Goal: Communication & Community: Participate in discussion

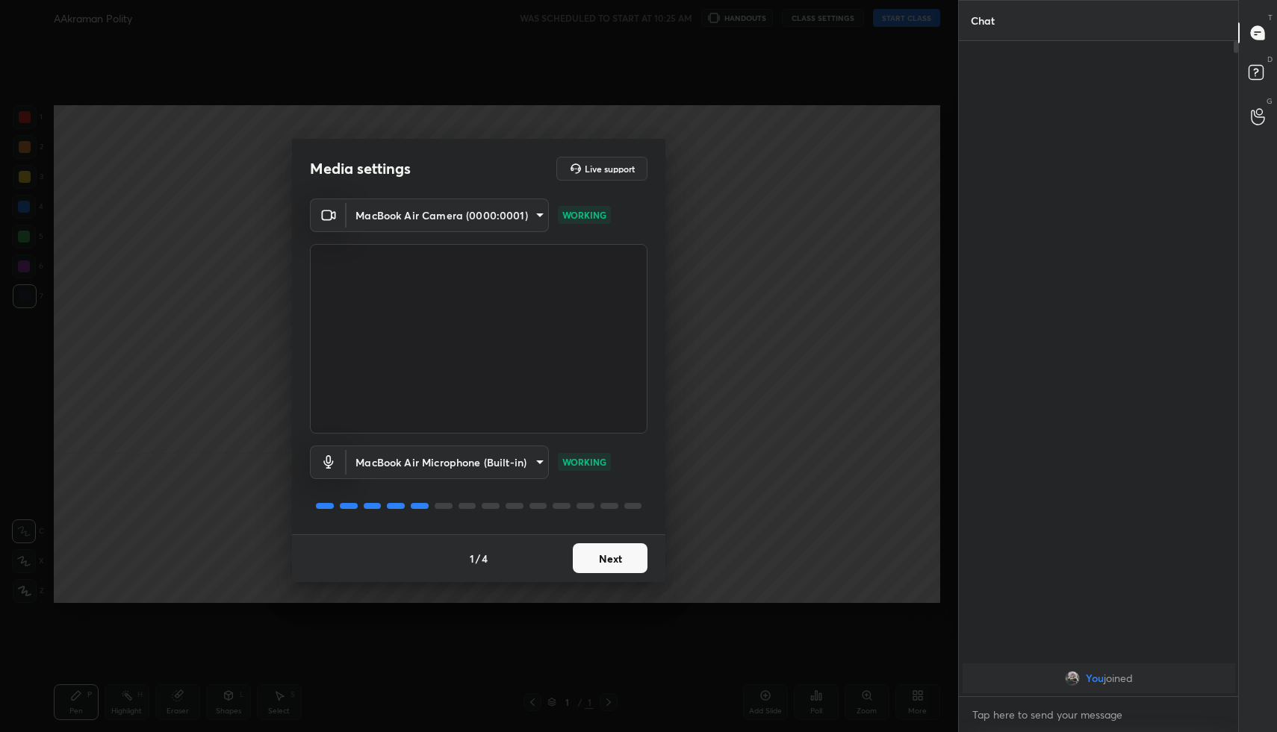
click at [596, 560] on button "Next" at bounding box center [610, 558] width 75 height 30
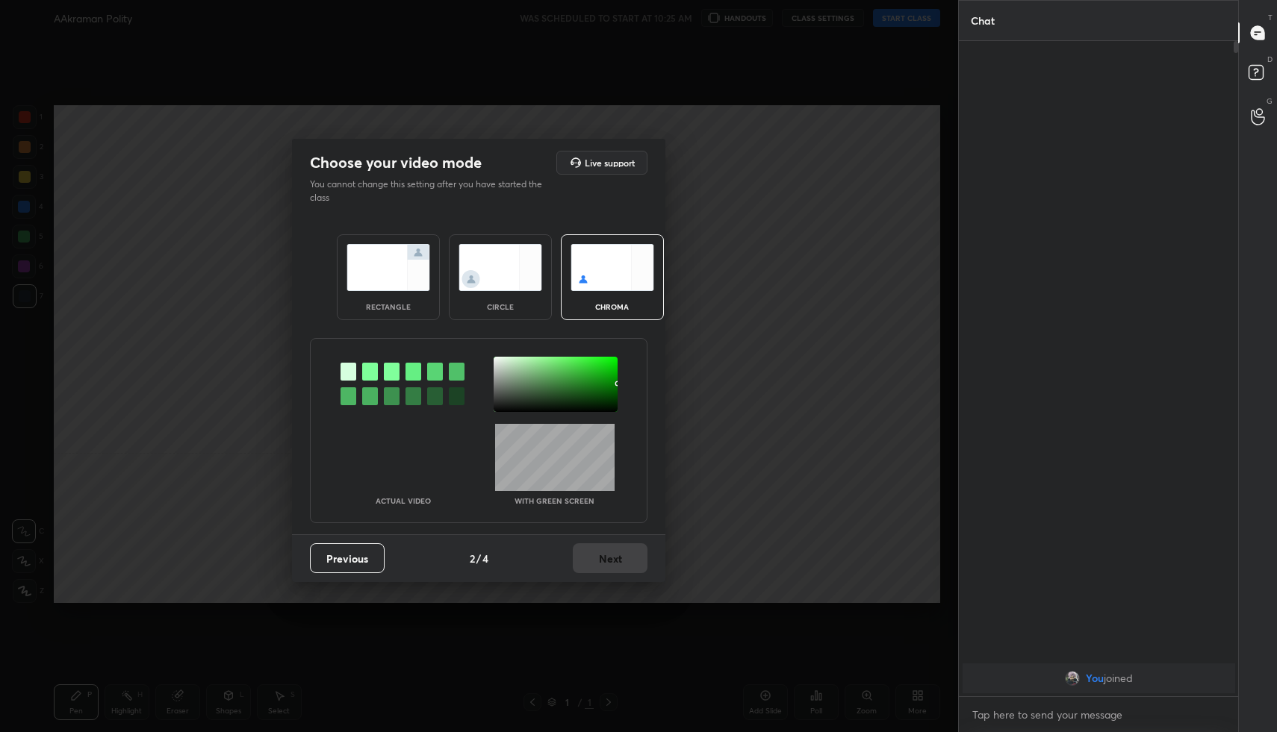
click at [375, 268] on img at bounding box center [388, 267] width 84 height 47
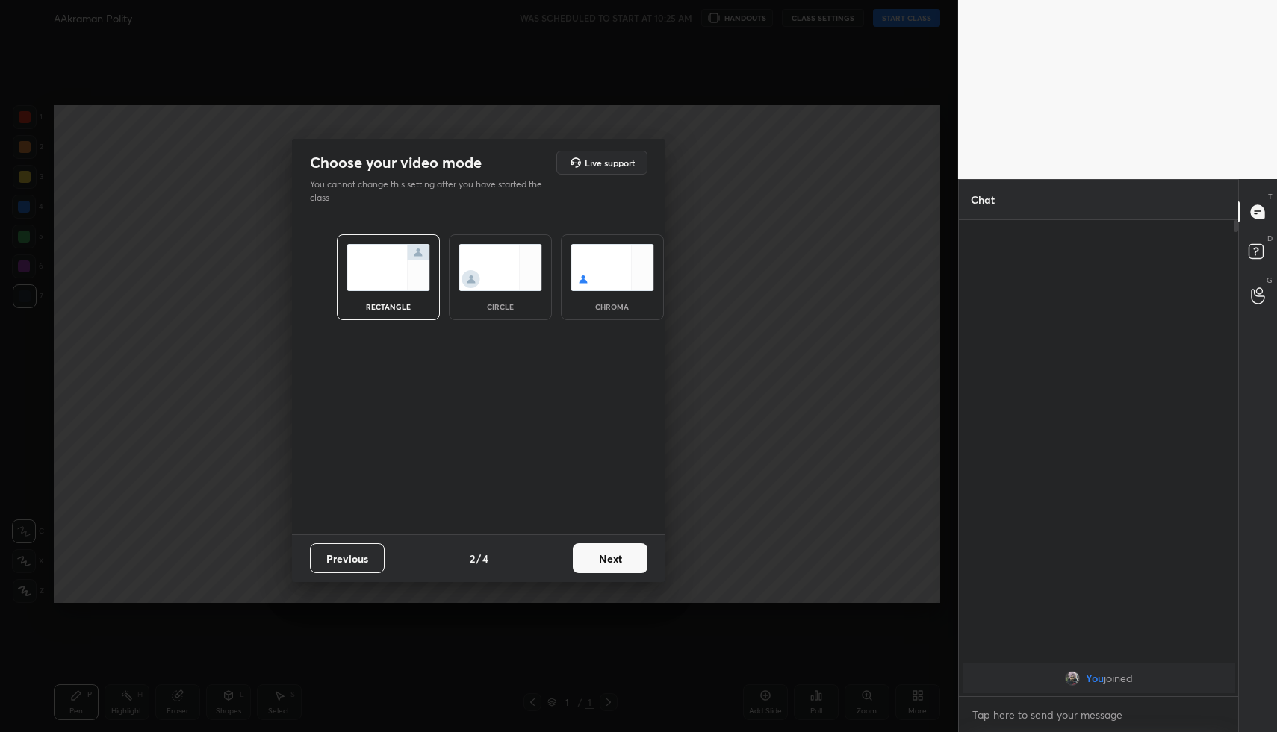
scroll to position [5, 5]
click at [622, 556] on button "Next" at bounding box center [610, 558] width 75 height 30
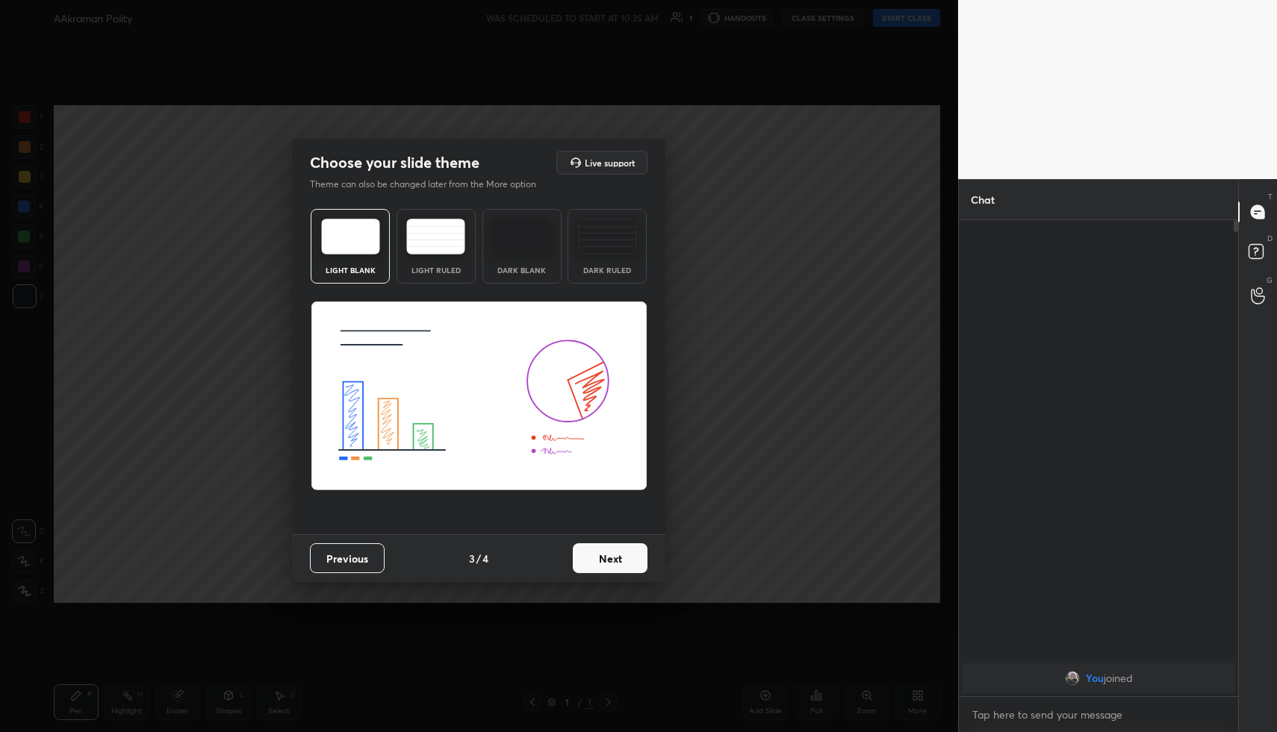
click at [614, 550] on button "Next" at bounding box center [610, 558] width 75 height 30
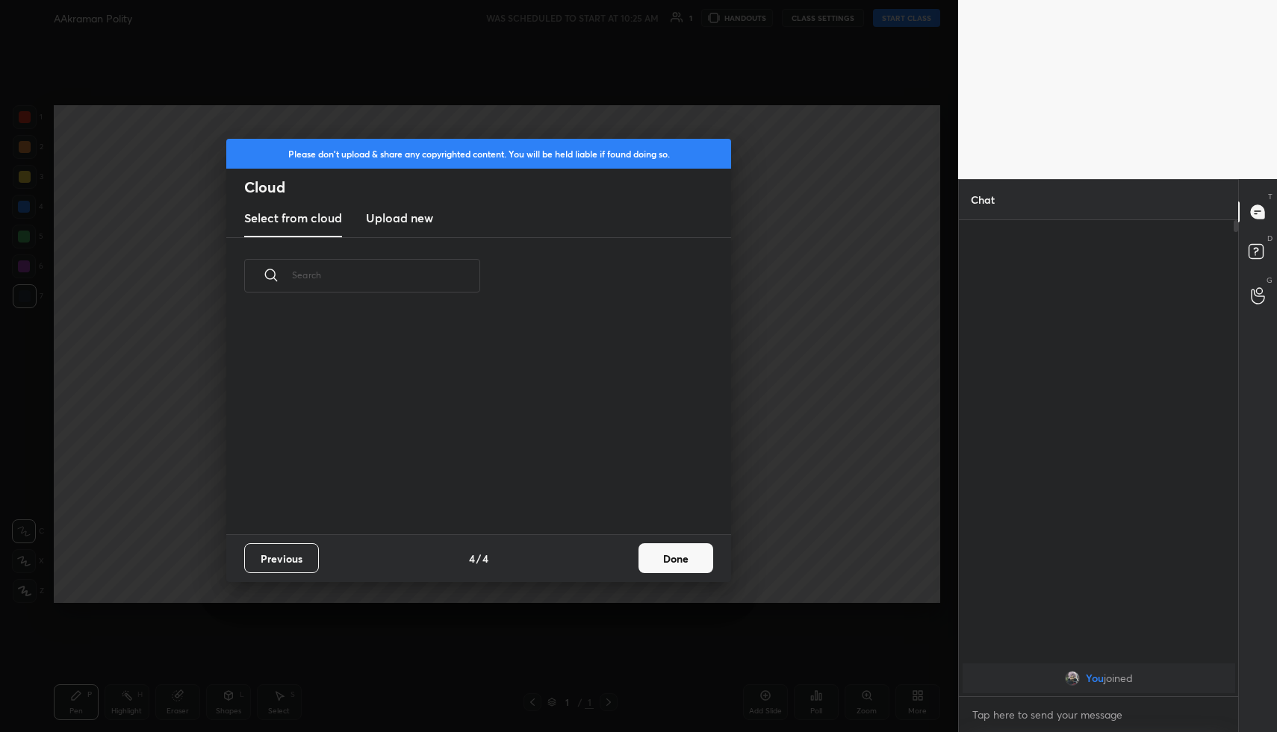
scroll to position [220, 479]
click at [652, 552] on button "Done" at bounding box center [675, 558] width 75 height 30
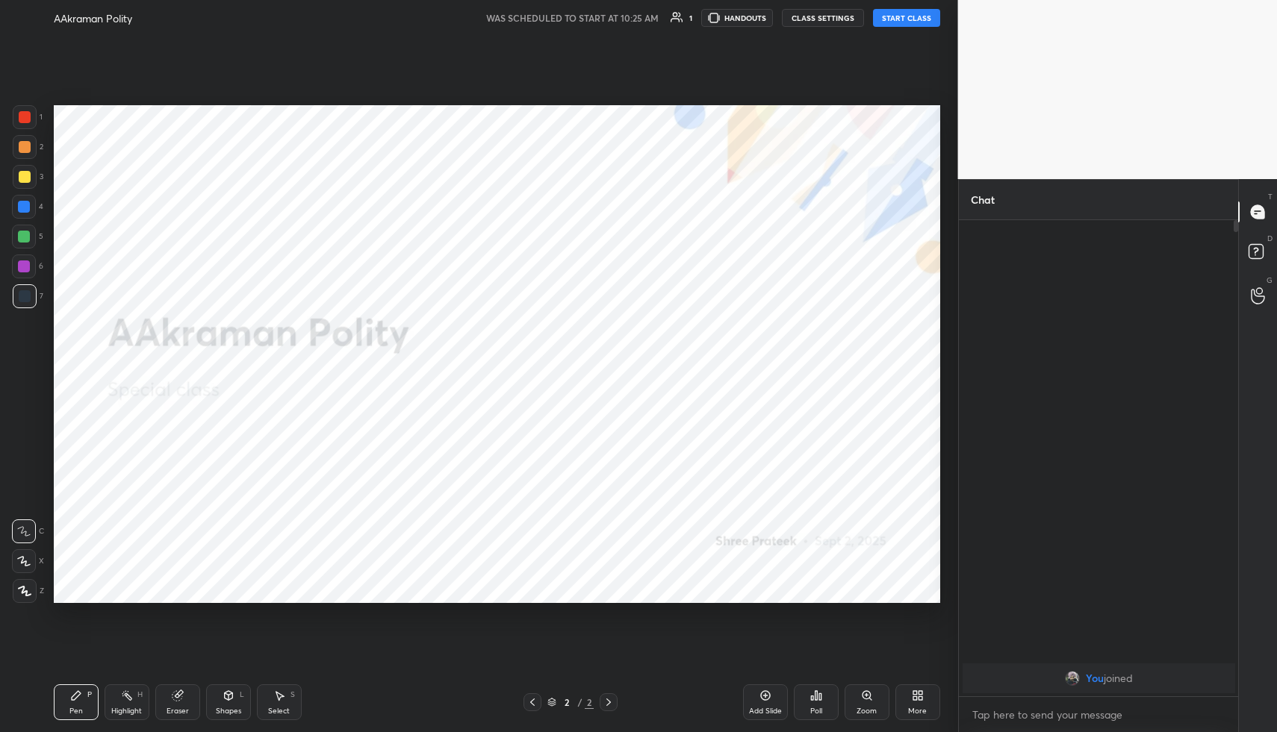
click at [896, 21] on button "START CLASS" at bounding box center [906, 18] width 67 height 18
click at [770, 16] on span "mute" at bounding box center [759, 18] width 21 height 10
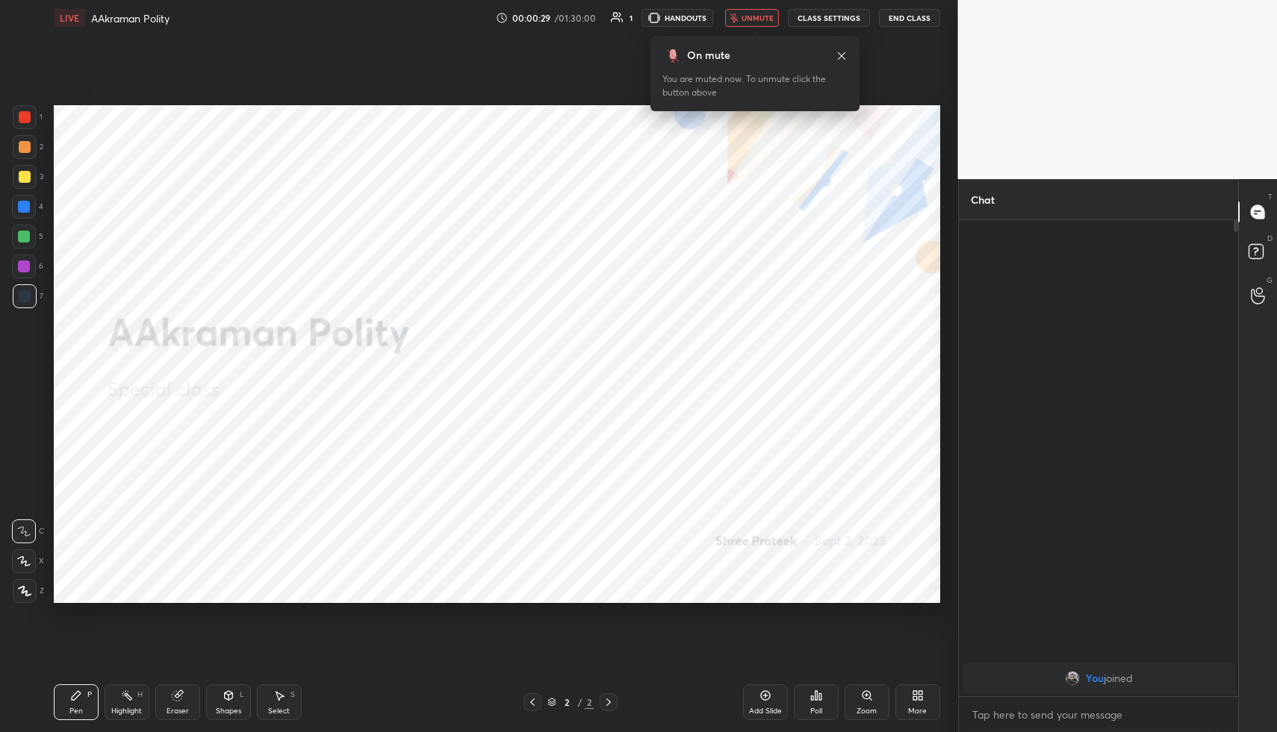
click at [904, 709] on div "More" at bounding box center [917, 703] width 45 height 36
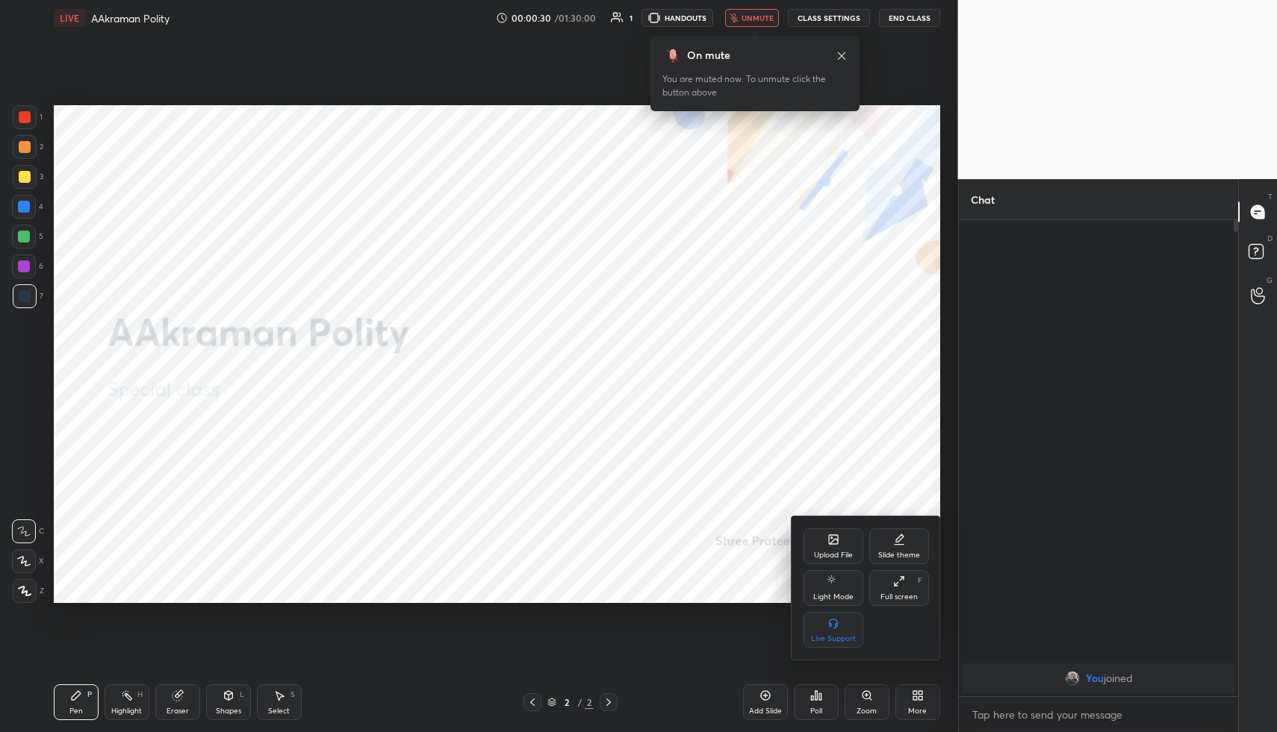
click at [835, 541] on icon at bounding box center [833, 541] width 8 height 5
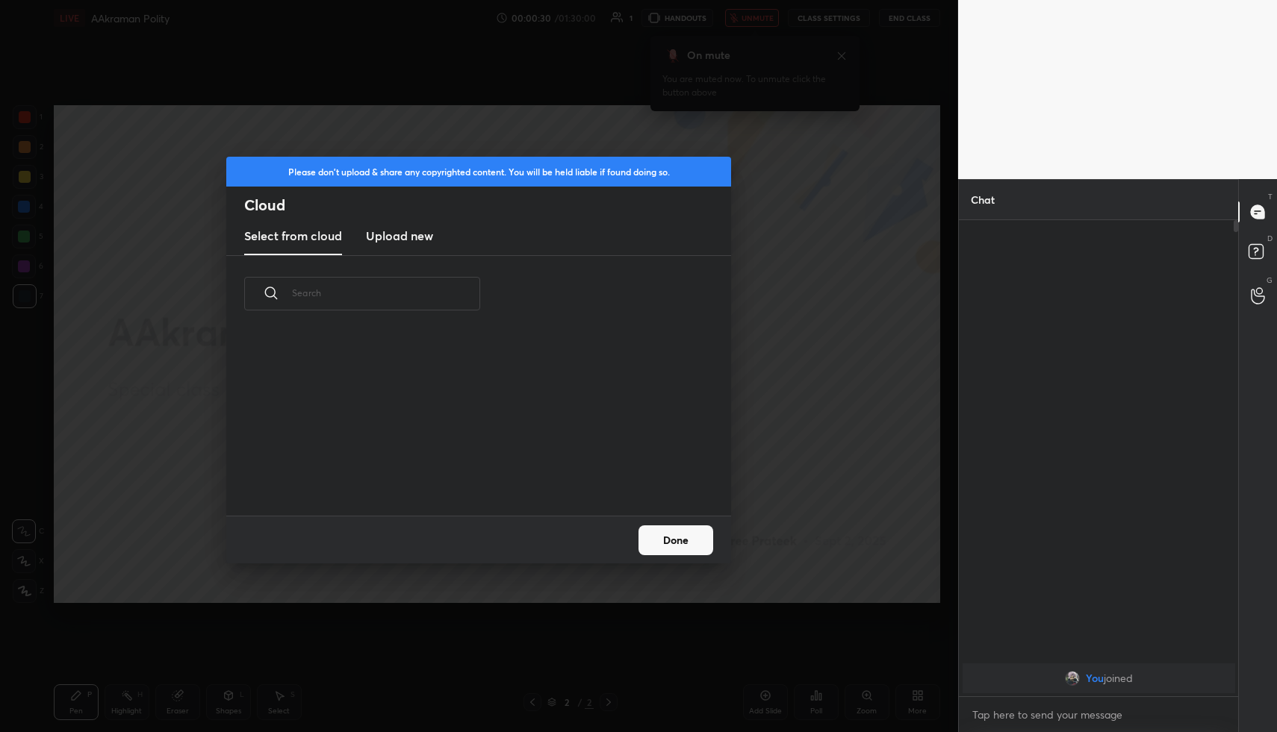
scroll to position [184, 479]
click at [415, 246] on new "Upload new" at bounding box center [399, 236] width 67 height 37
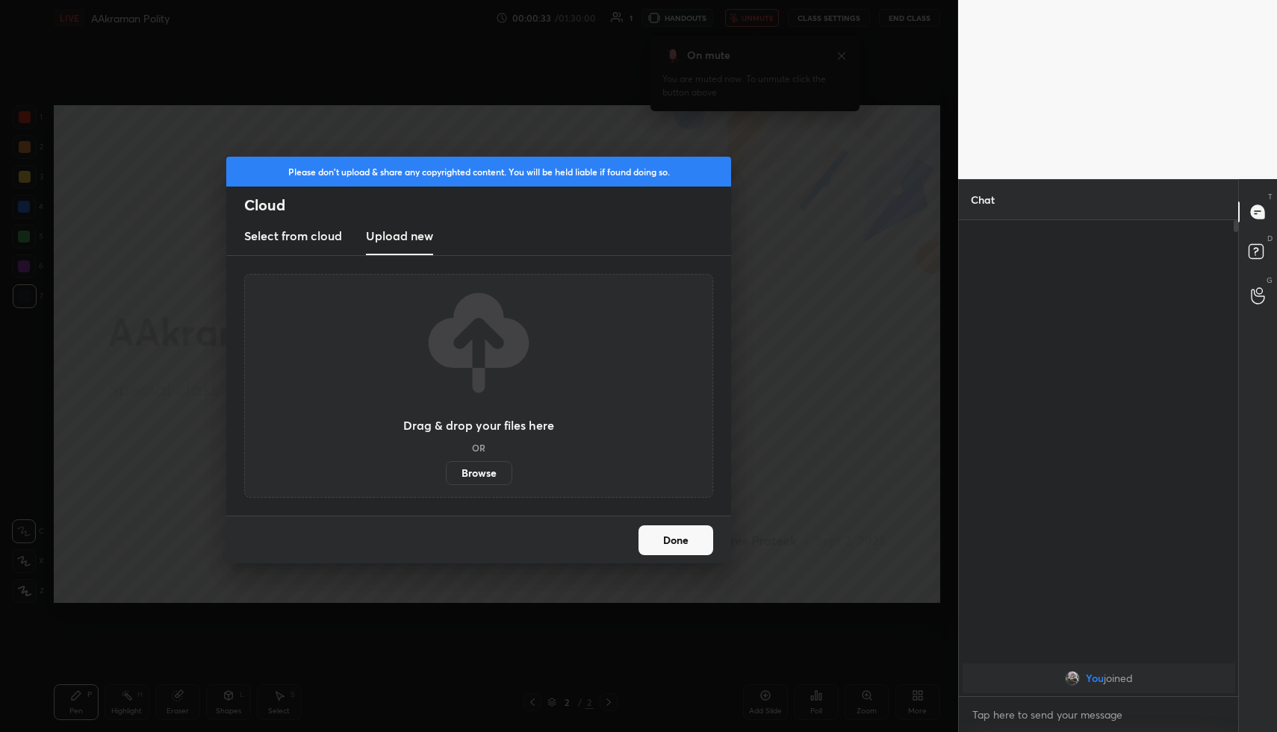
click at [470, 469] on label "Browse" at bounding box center [479, 473] width 66 height 24
click at [446, 469] on input "Browse" at bounding box center [446, 473] width 0 height 24
click at [465, 467] on label "Browse" at bounding box center [479, 473] width 66 height 24
click at [446, 467] on input "Browse" at bounding box center [446, 473] width 0 height 24
click at [470, 470] on label "Browse" at bounding box center [479, 473] width 66 height 24
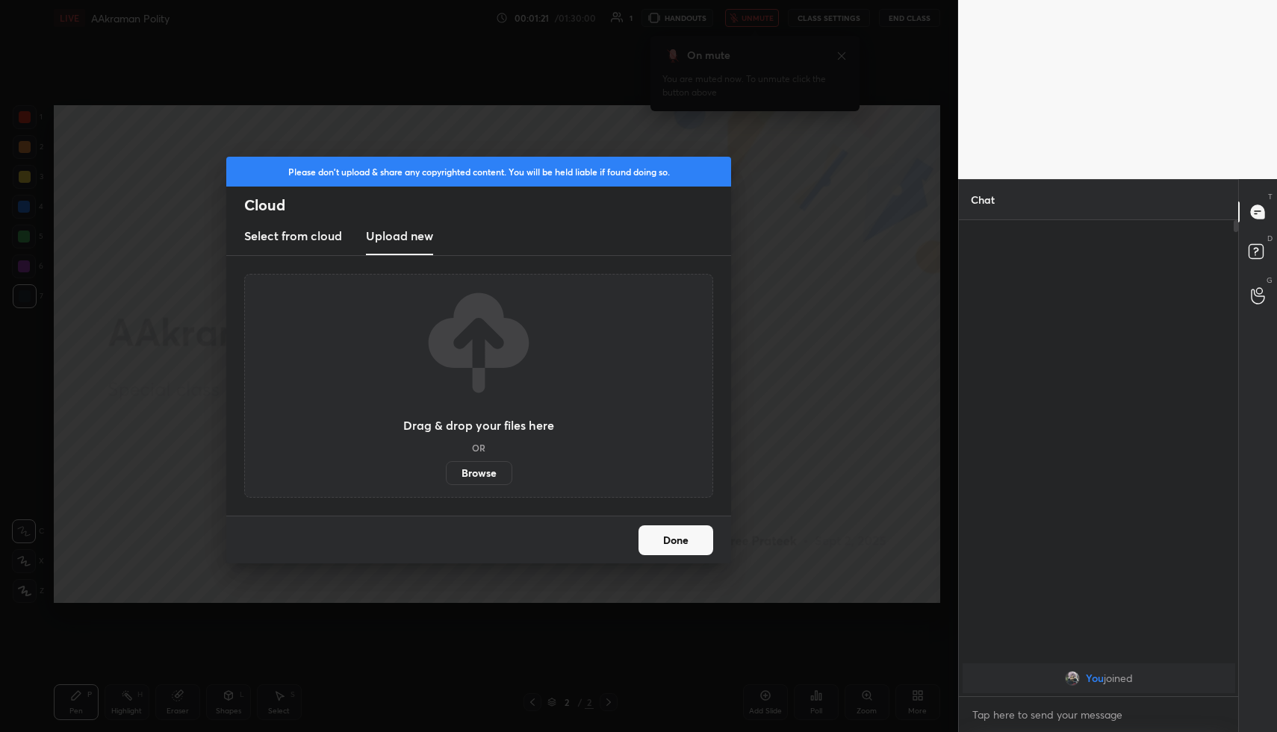
click at [446, 470] on input "Browse" at bounding box center [446, 473] width 0 height 24
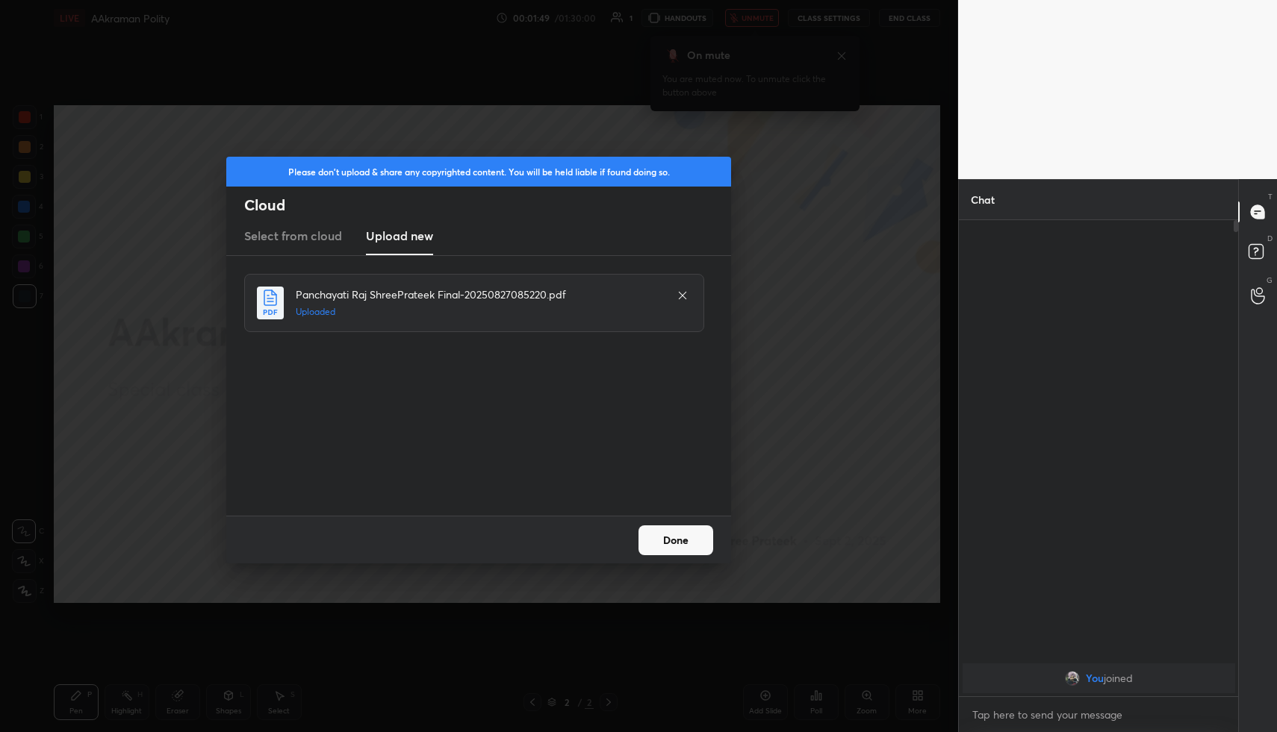
click at [668, 538] on button "Done" at bounding box center [675, 541] width 75 height 30
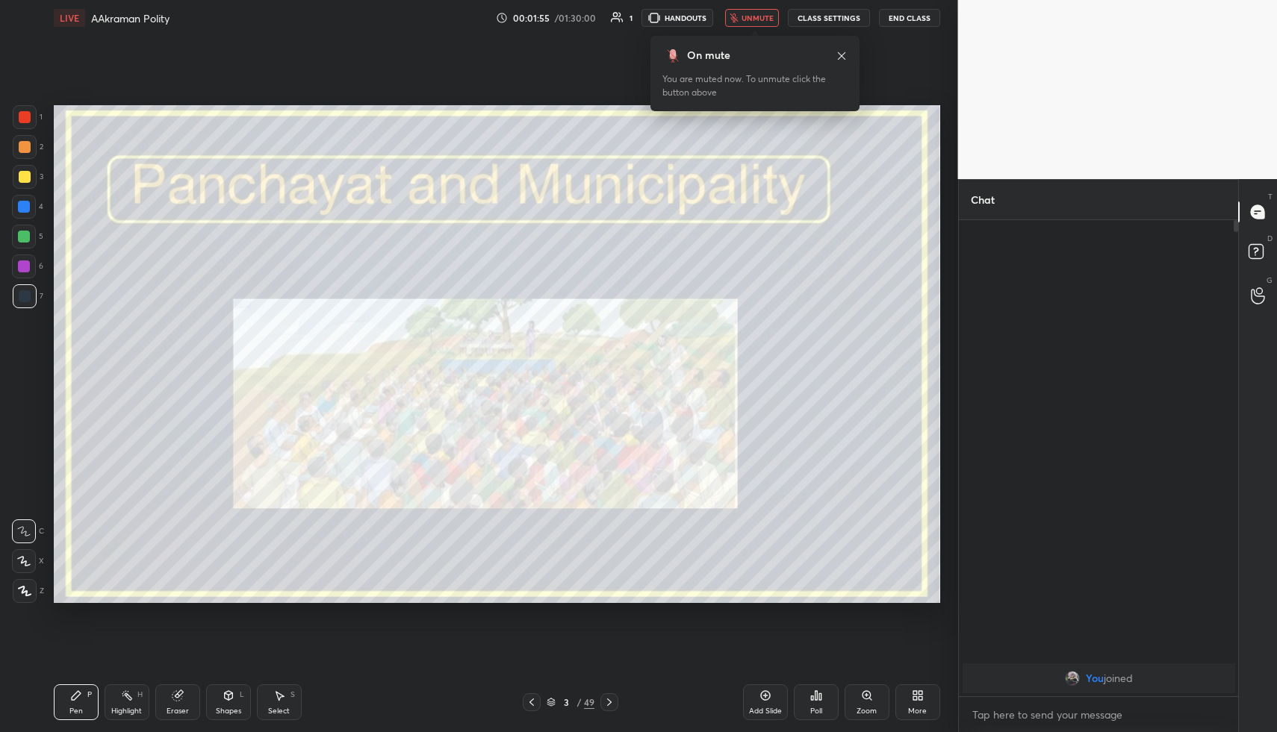
click at [549, 700] on icon at bounding box center [550, 702] width 9 height 9
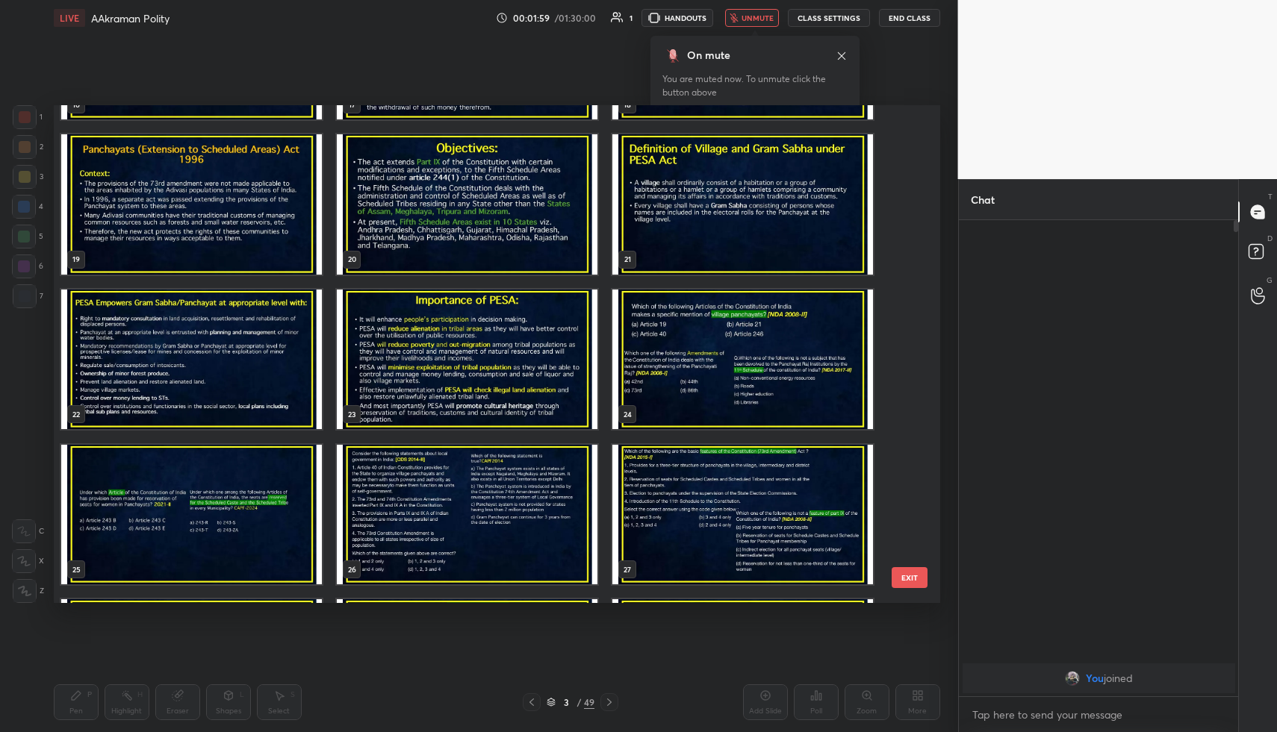
scroll to position [906, 0]
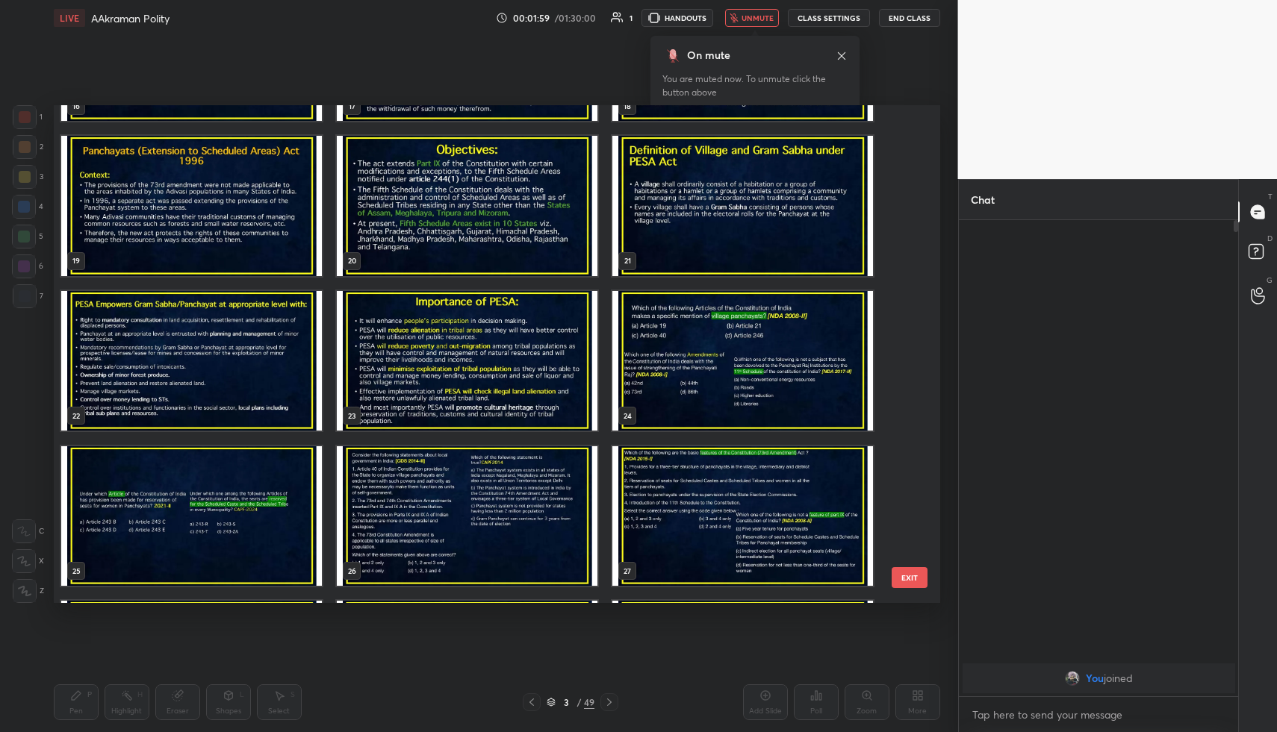
click at [708, 400] on img "grid" at bounding box center [742, 361] width 261 height 140
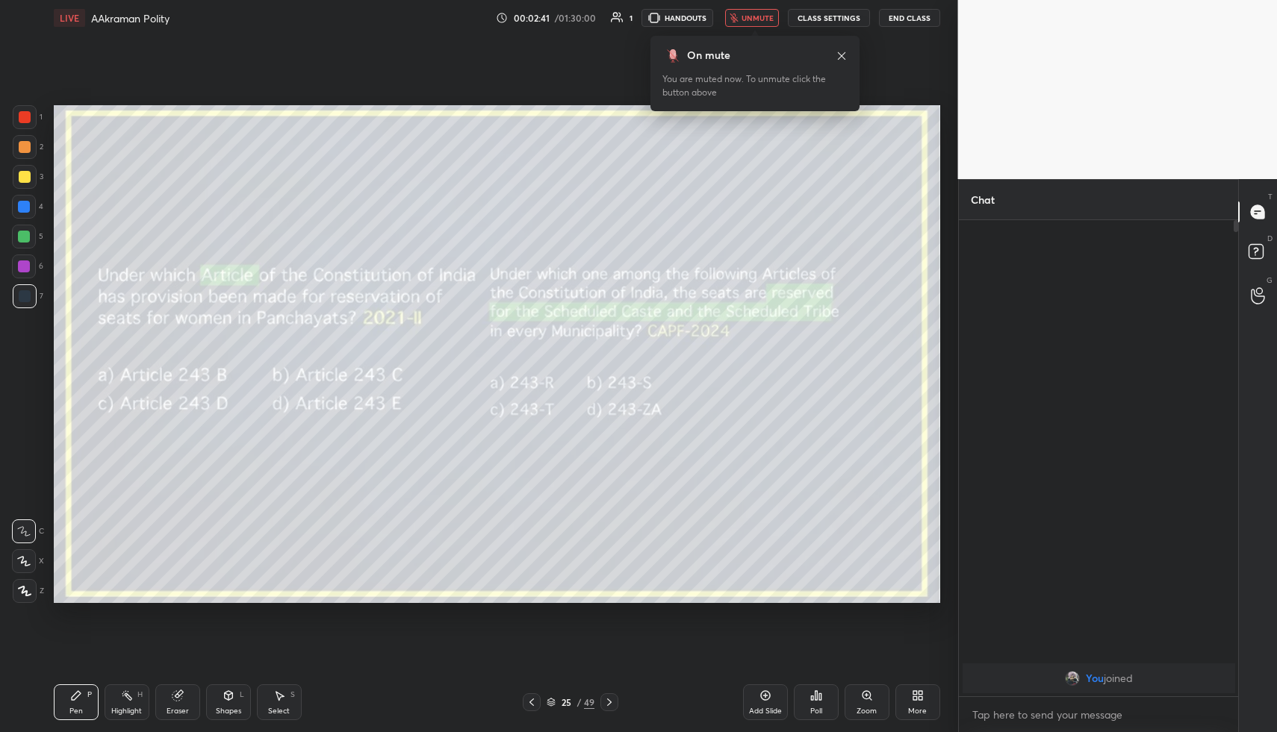
click at [25, 169] on div at bounding box center [25, 177] width 24 height 24
click at [23, 583] on div at bounding box center [25, 591] width 24 height 24
click at [825, 693] on div "Poll" at bounding box center [816, 703] width 45 height 36
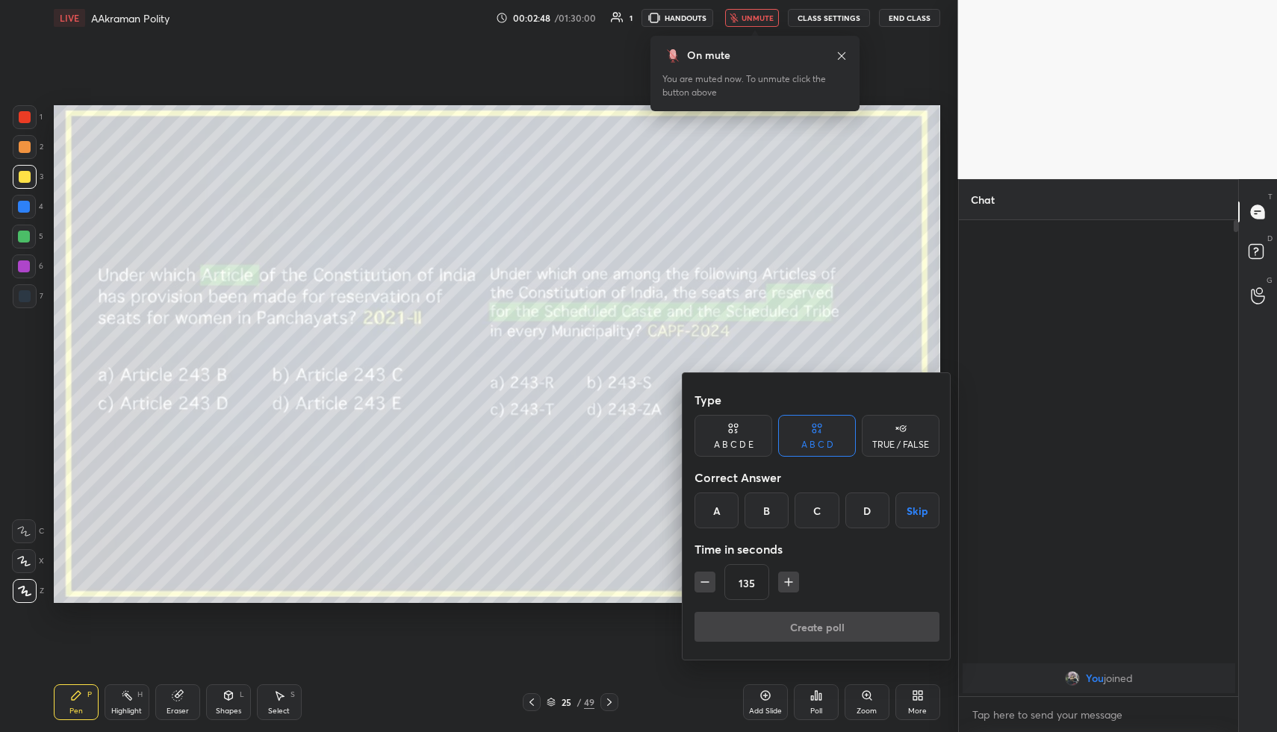
click at [816, 508] on div "C" at bounding box center [816, 511] width 44 height 36
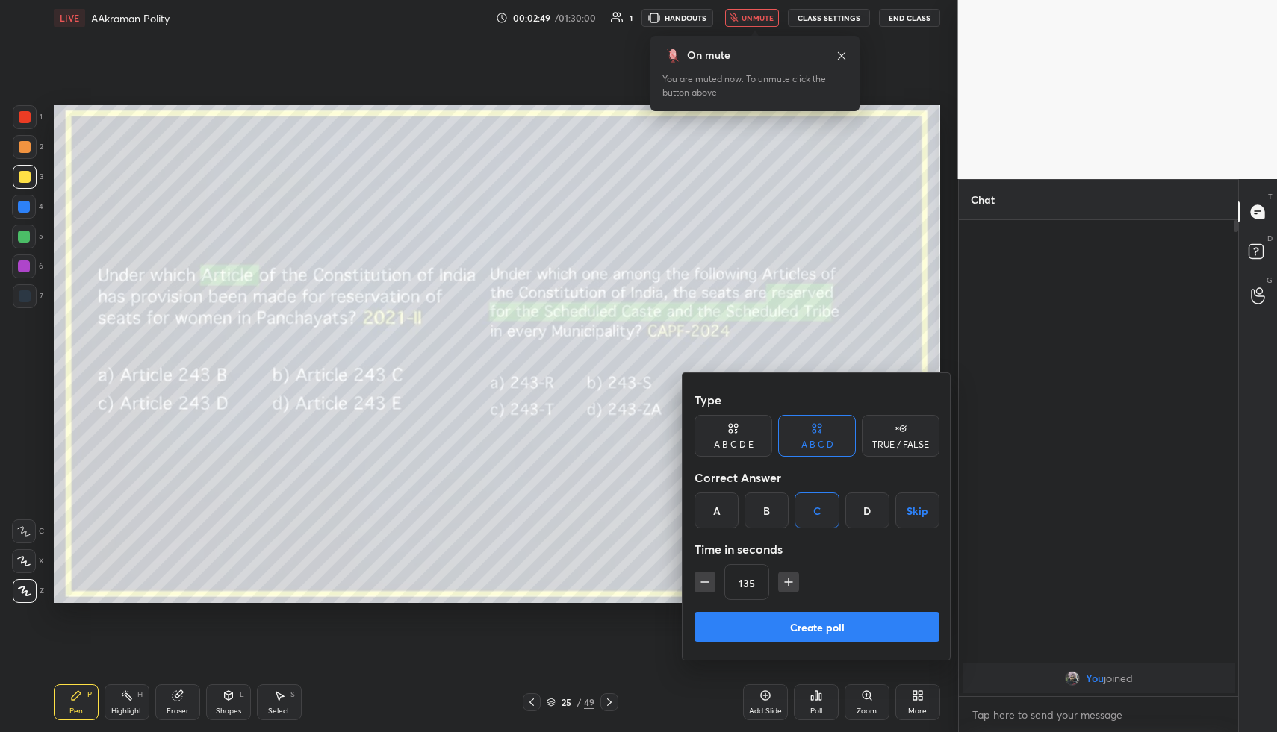
click at [794, 626] on button "Create poll" at bounding box center [816, 627] width 245 height 30
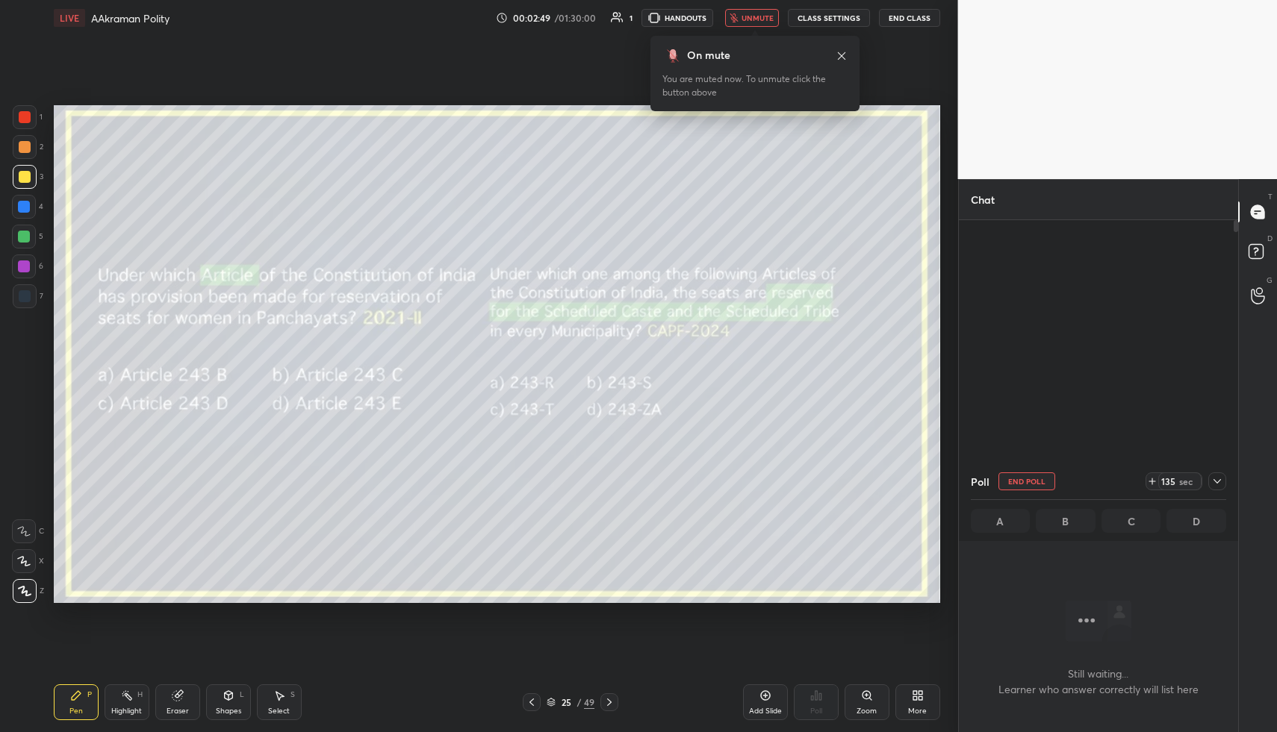
scroll to position [5, 5]
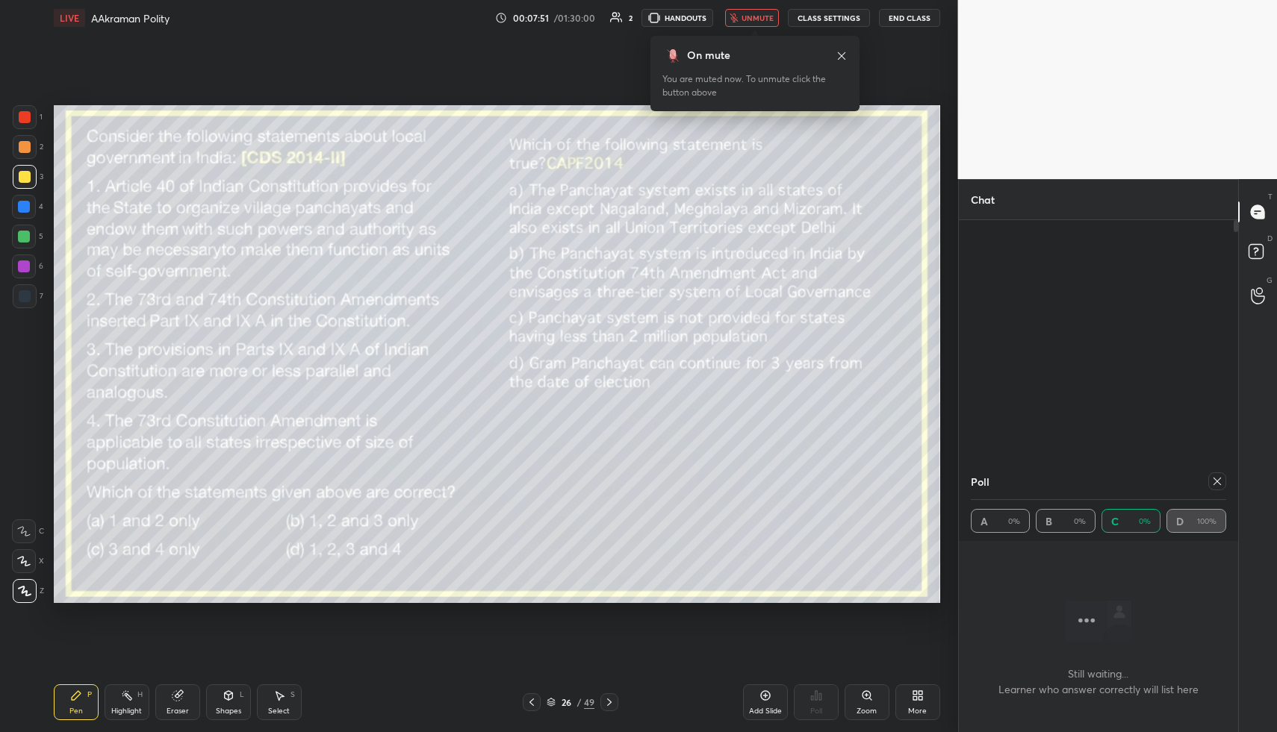
click at [1211, 483] on icon at bounding box center [1217, 482] width 12 height 12
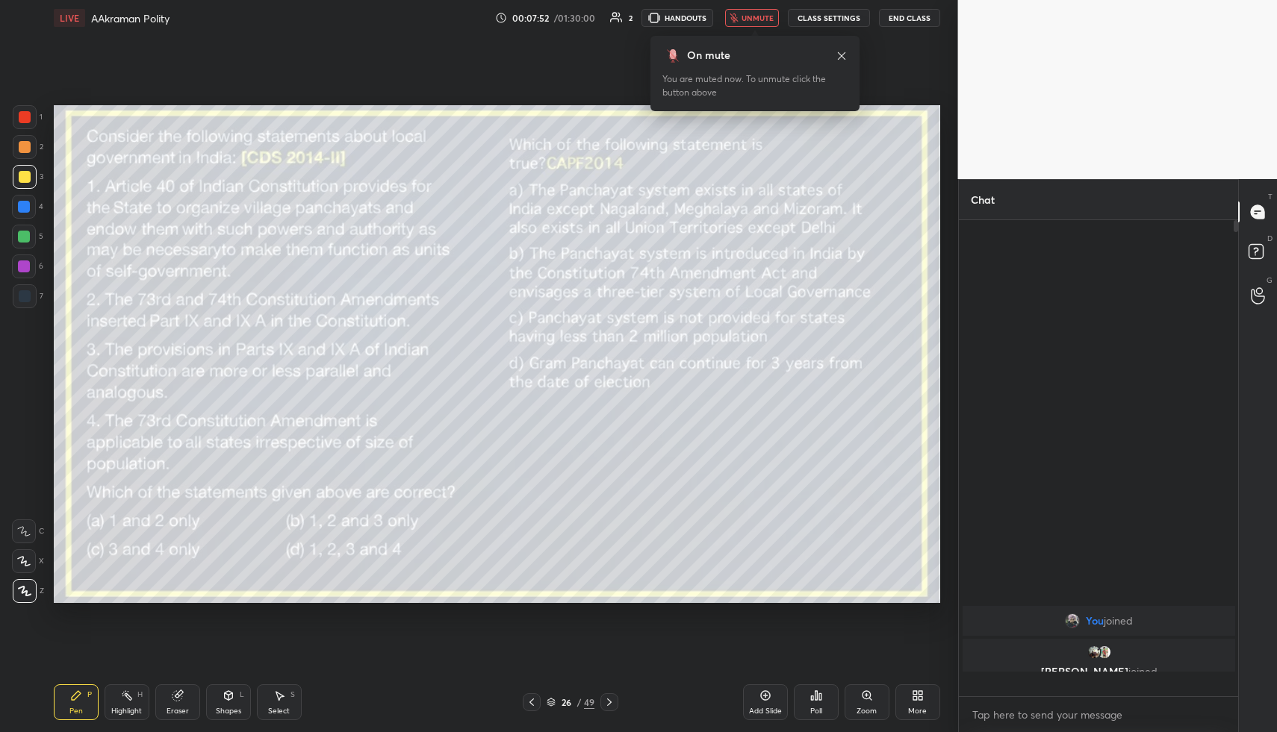
scroll to position [507, 275]
click at [811, 699] on icon at bounding box center [812, 698] width 2 height 4
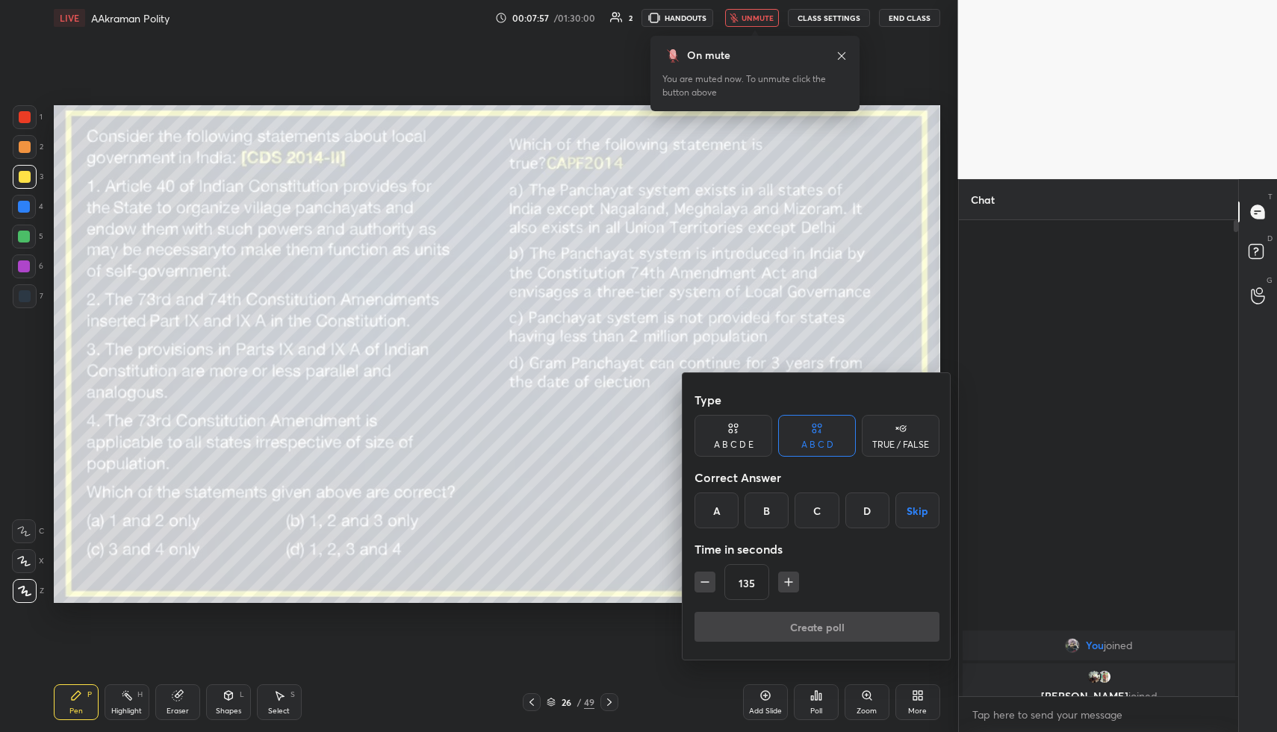
click at [763, 508] on div "B" at bounding box center [766, 511] width 44 height 36
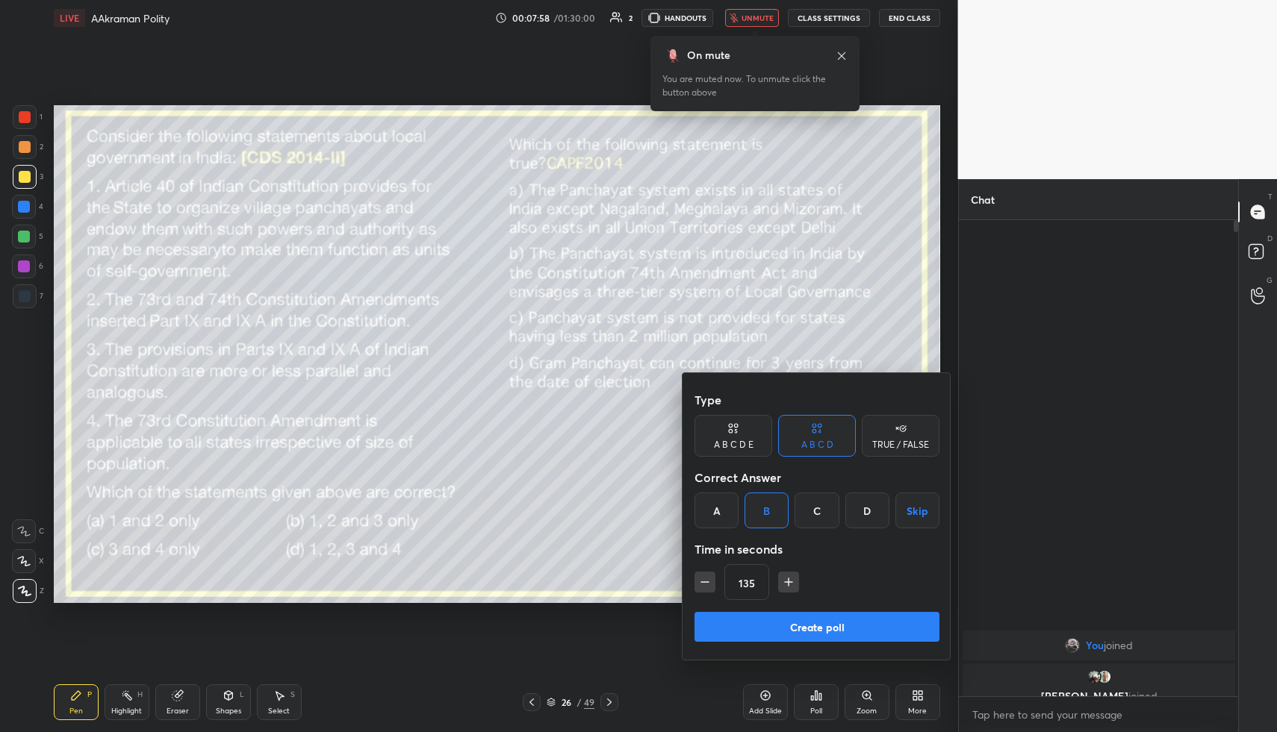
click at [761, 631] on button "Create poll" at bounding box center [816, 627] width 245 height 30
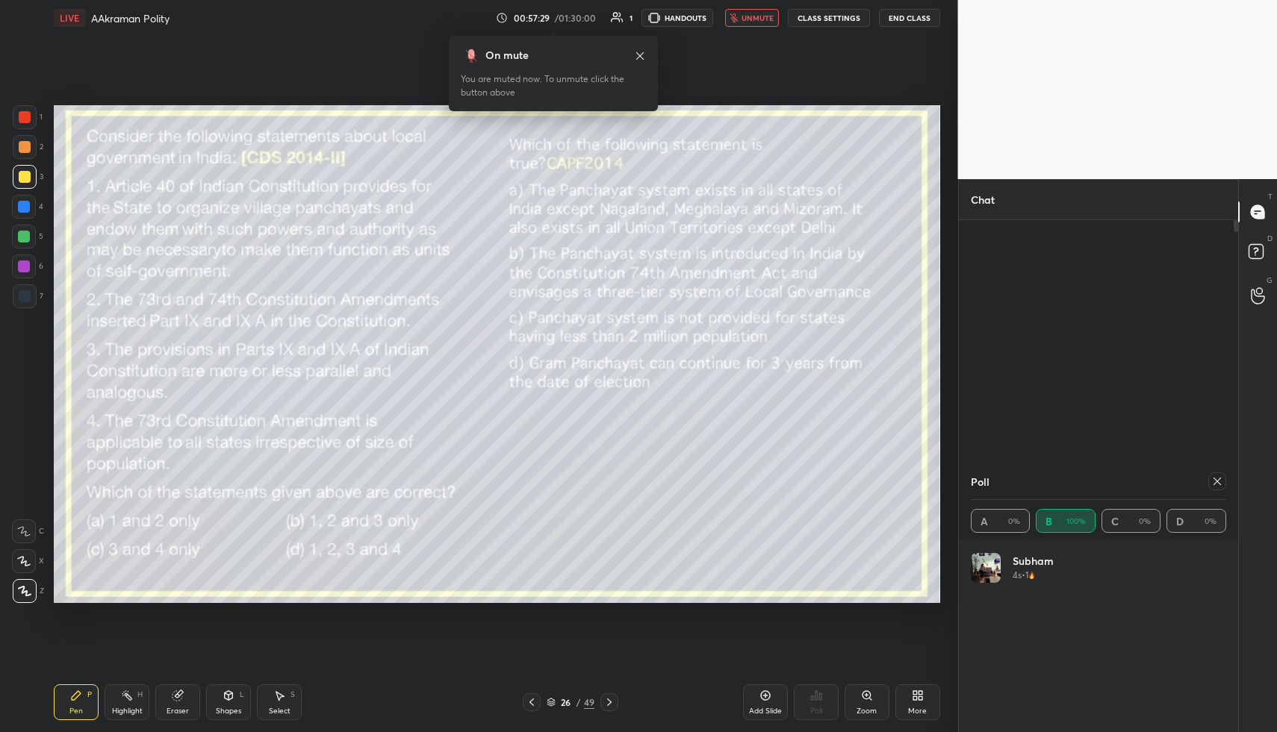
scroll to position [5, 5]
click at [910, 18] on button "End Class" at bounding box center [909, 18] width 61 height 18
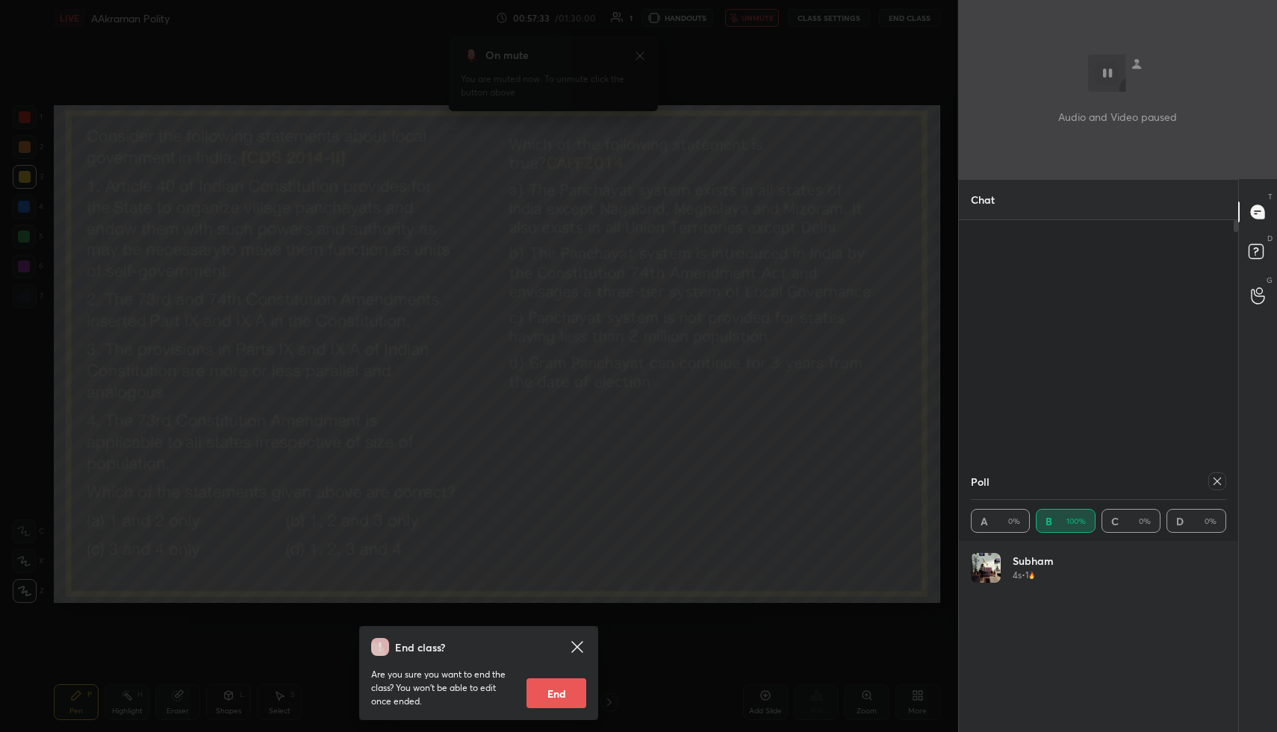
click at [555, 704] on button "End" at bounding box center [556, 694] width 60 height 30
type textarea "x"
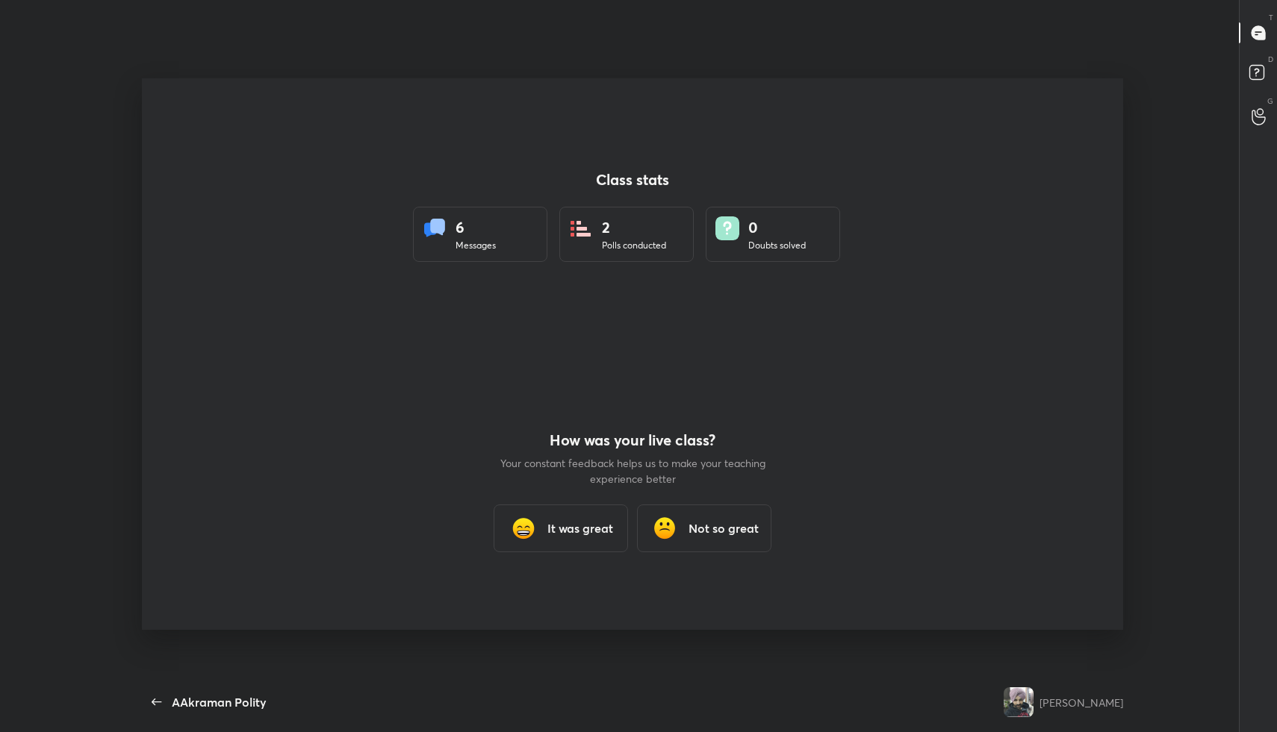
scroll to position [637, 1218]
